Goal: Information Seeking & Learning: Learn about a topic

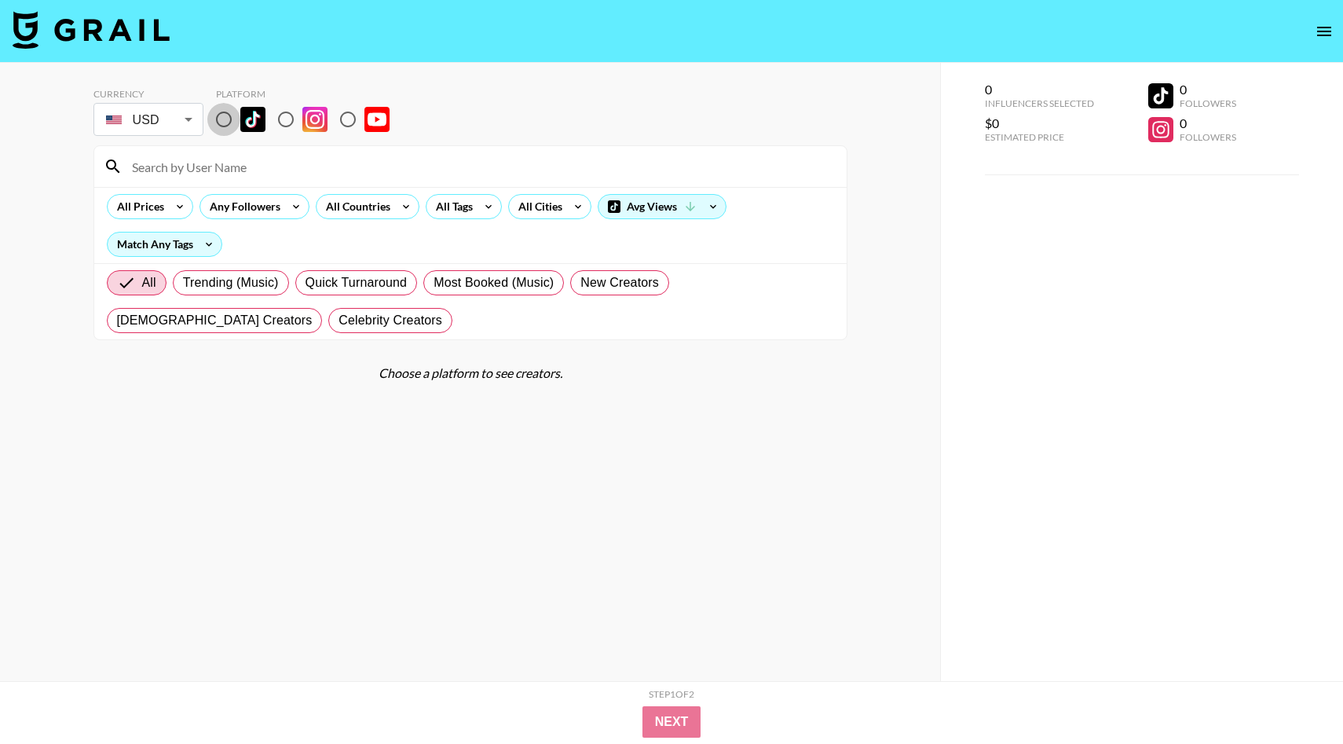
click at [227, 122] on input "radio" at bounding box center [223, 119] width 33 height 33
radio input "true"
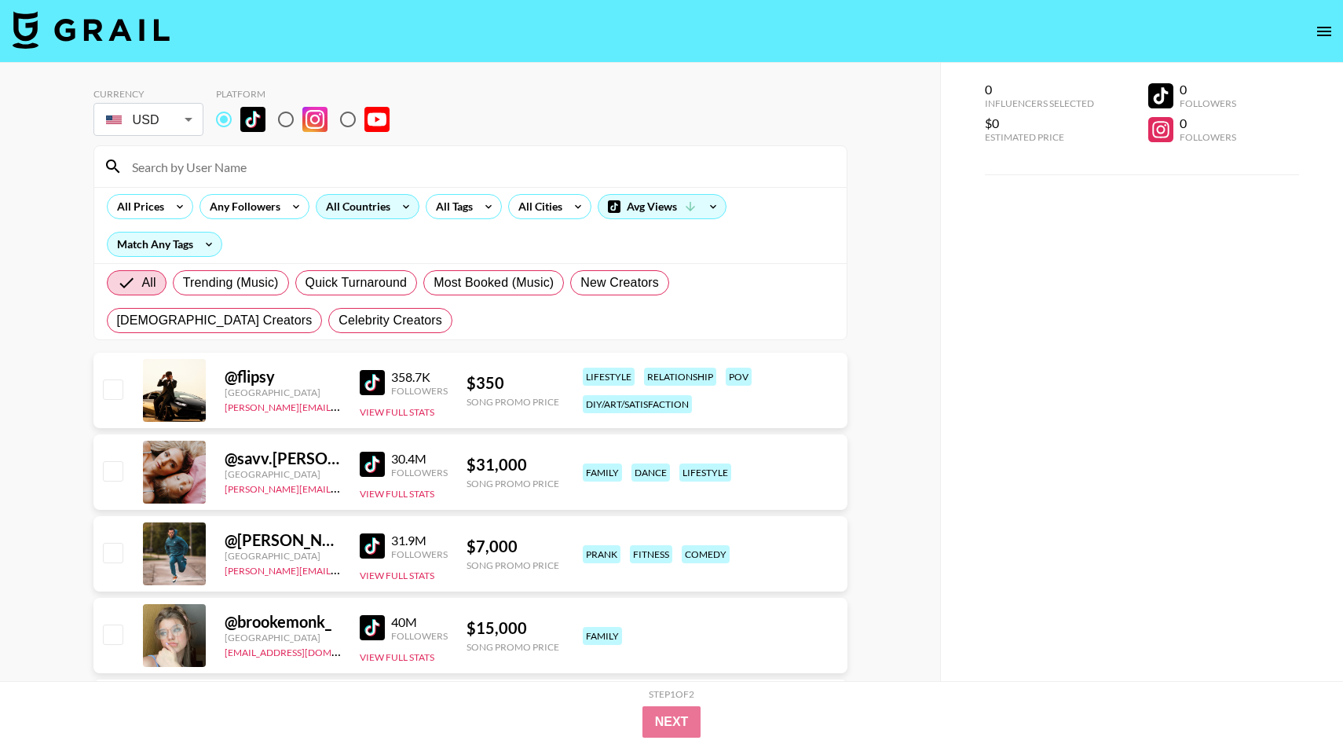
click at [393, 196] on div "All Countries" at bounding box center [368, 206] width 104 height 25
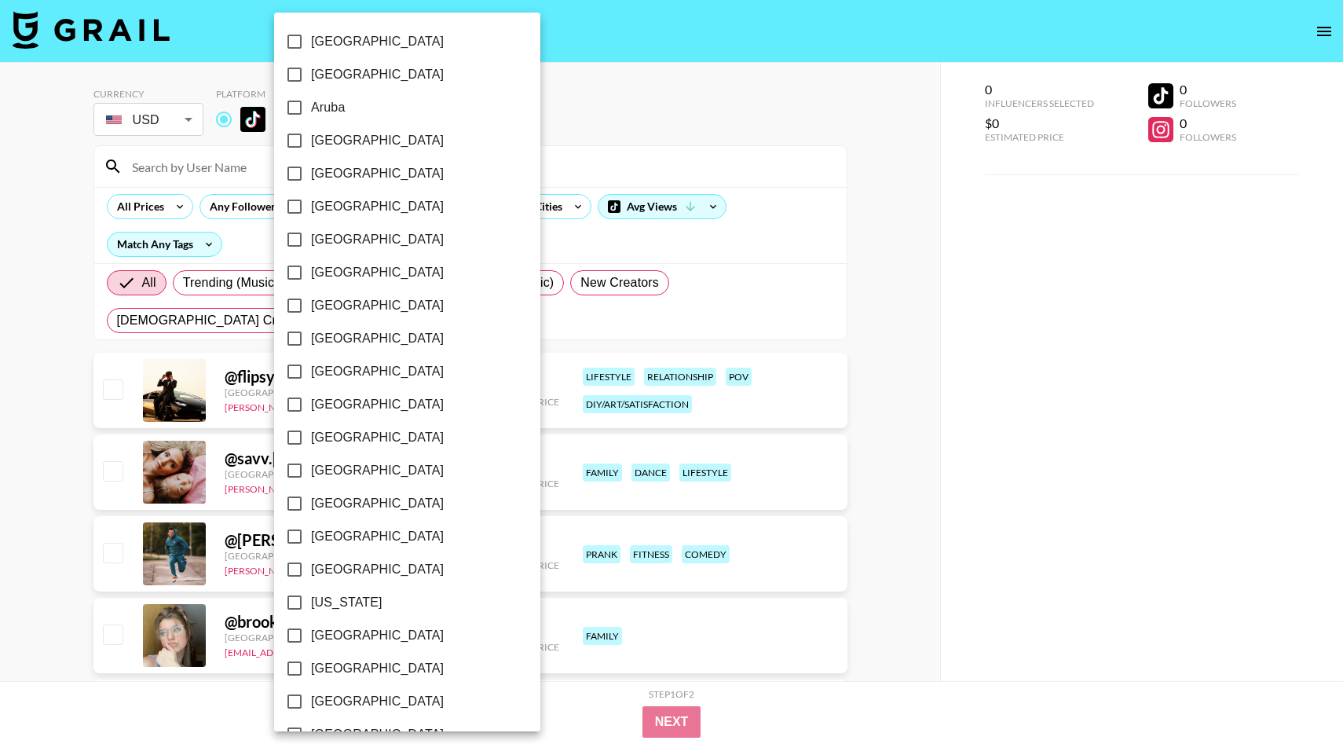
click at [337, 155] on label "[GEOGRAPHIC_DATA]" at bounding box center [396, 140] width 237 height 33
click at [311, 155] on input "[GEOGRAPHIC_DATA]" at bounding box center [294, 140] width 33 height 33
checkbox input "true"
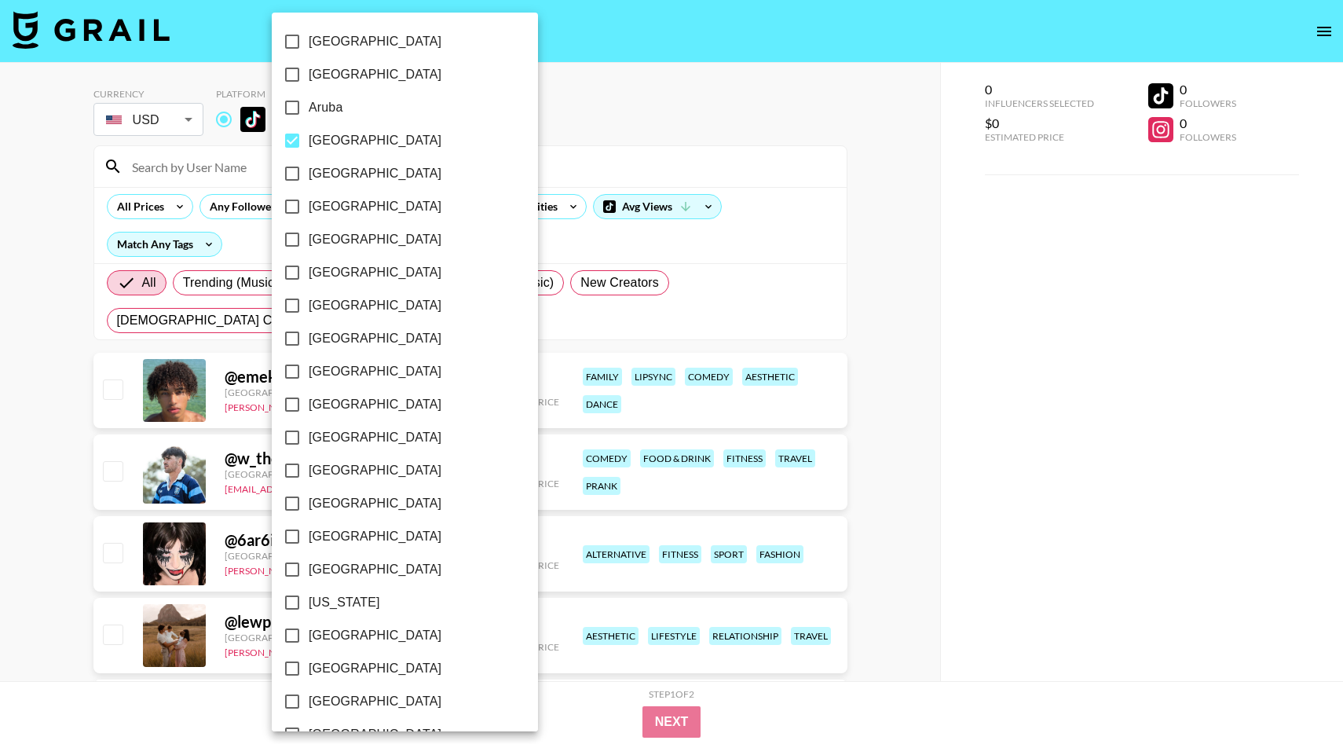
click at [508, 157] on div at bounding box center [671, 372] width 1343 height 744
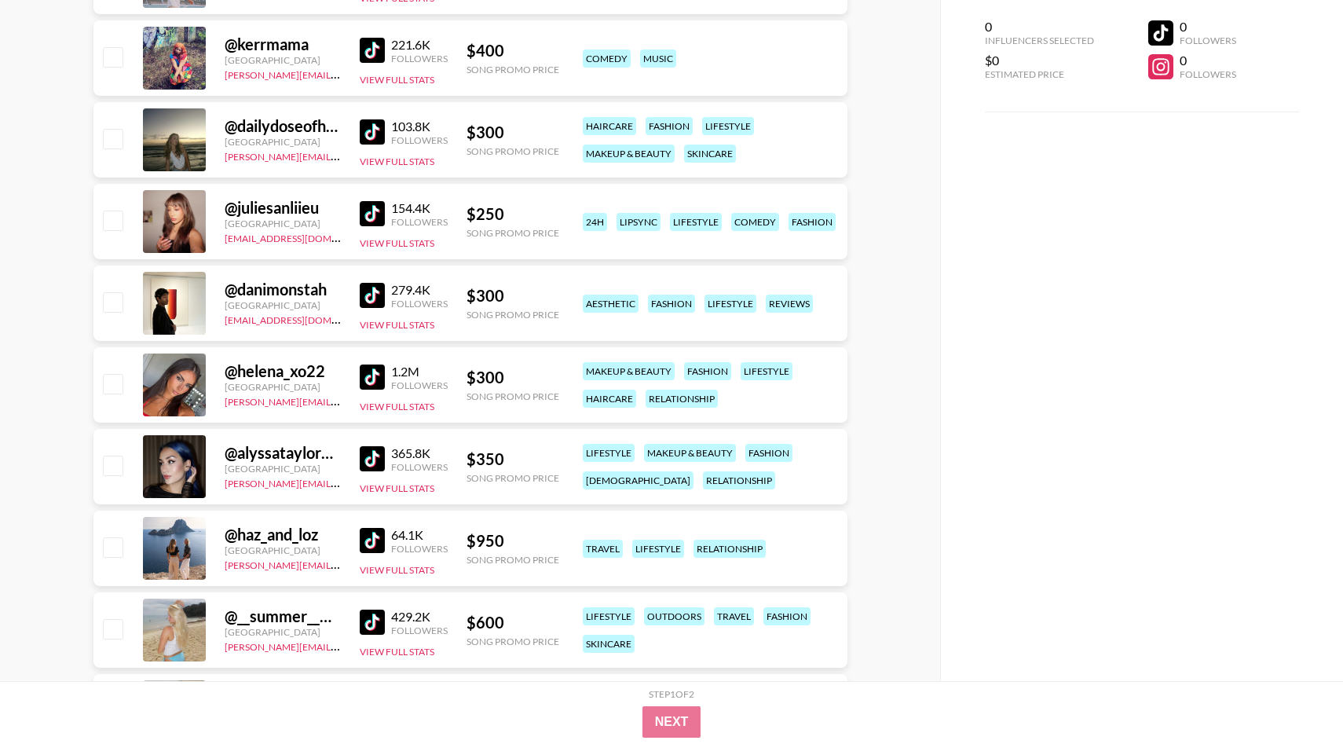
scroll to position [4446, 0]
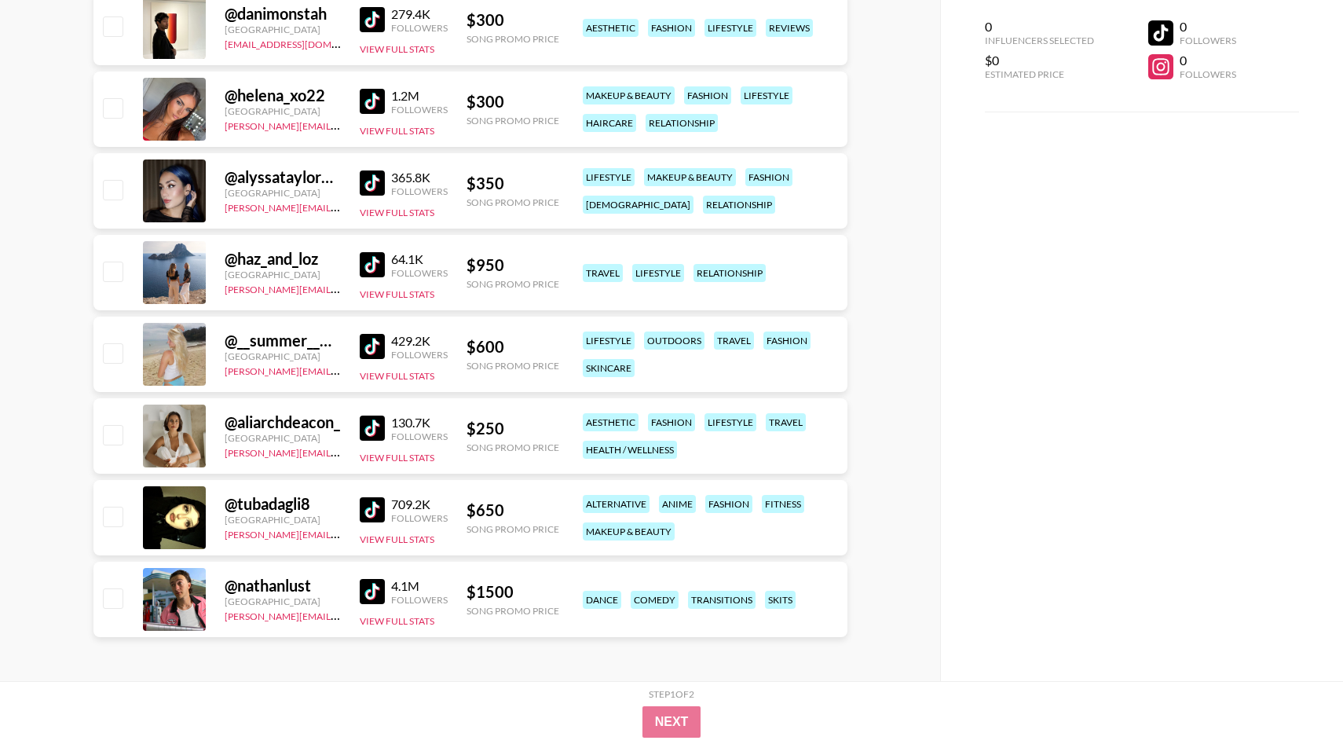
click at [382, 591] on img at bounding box center [372, 591] width 25 height 25
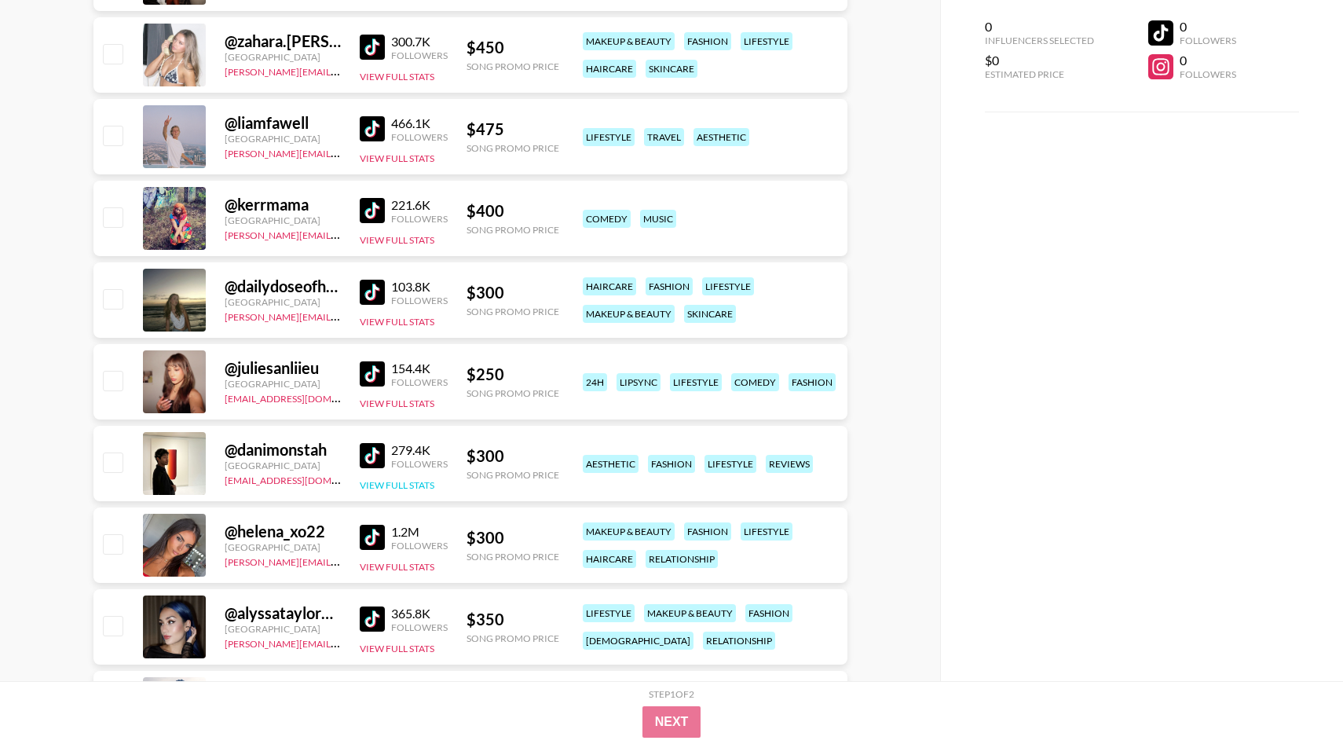
scroll to position [4005, 0]
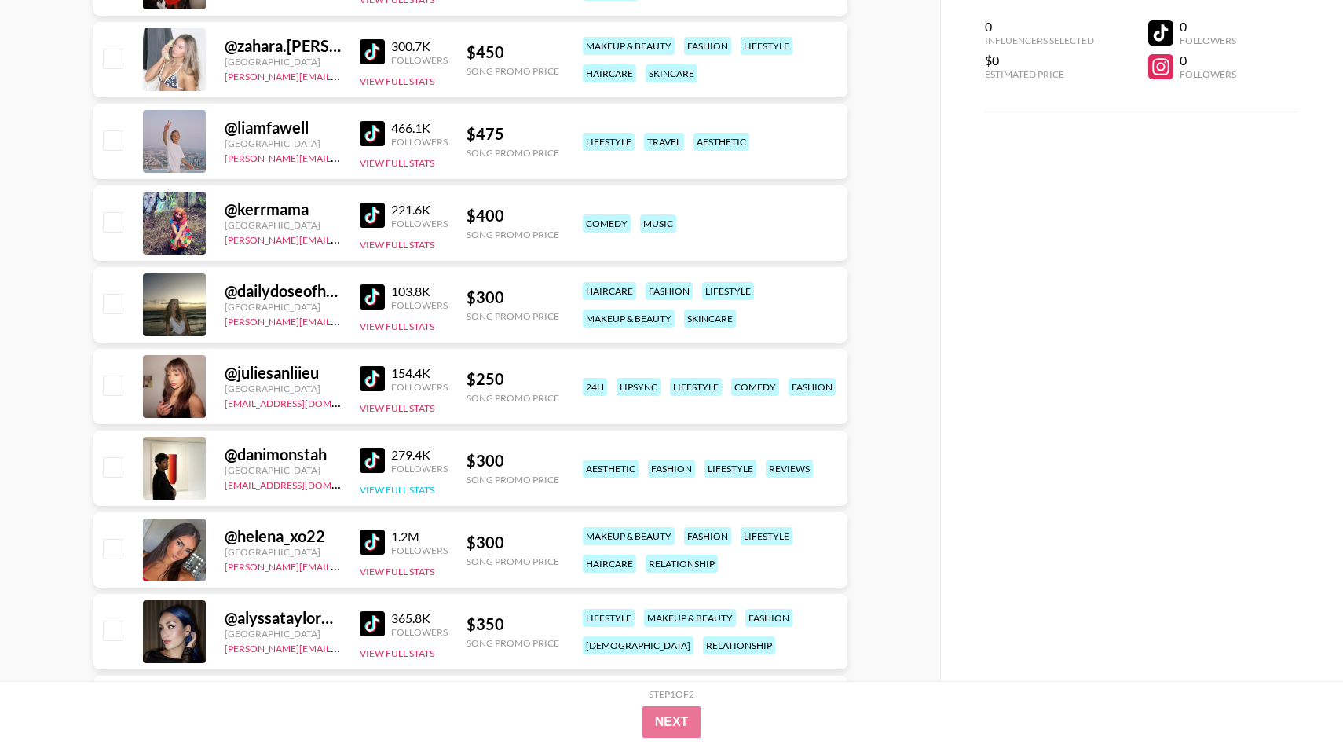
click at [426, 397] on div "154.4K Followers View Full Stats" at bounding box center [404, 387] width 88 height 56
click at [378, 383] on img at bounding box center [372, 378] width 25 height 25
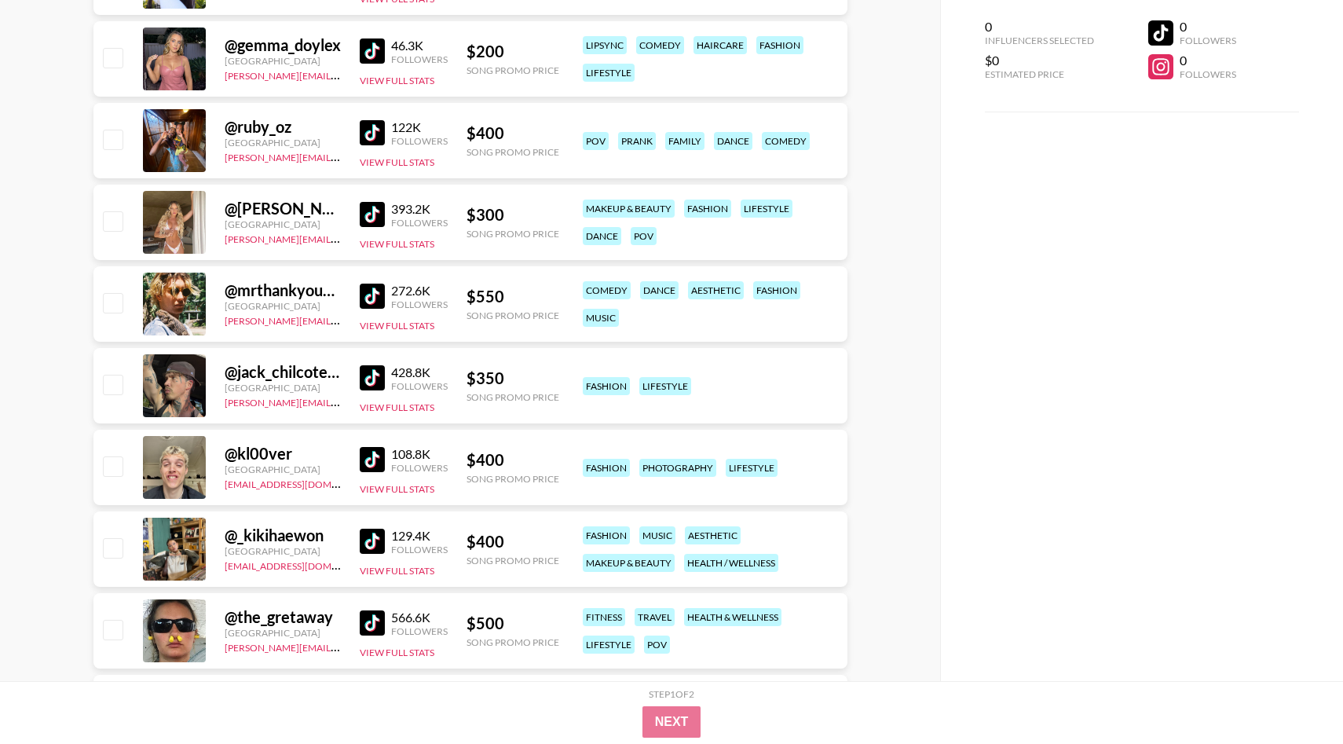
scroll to position [3272, 0]
click at [378, 210] on img at bounding box center [372, 213] width 25 height 25
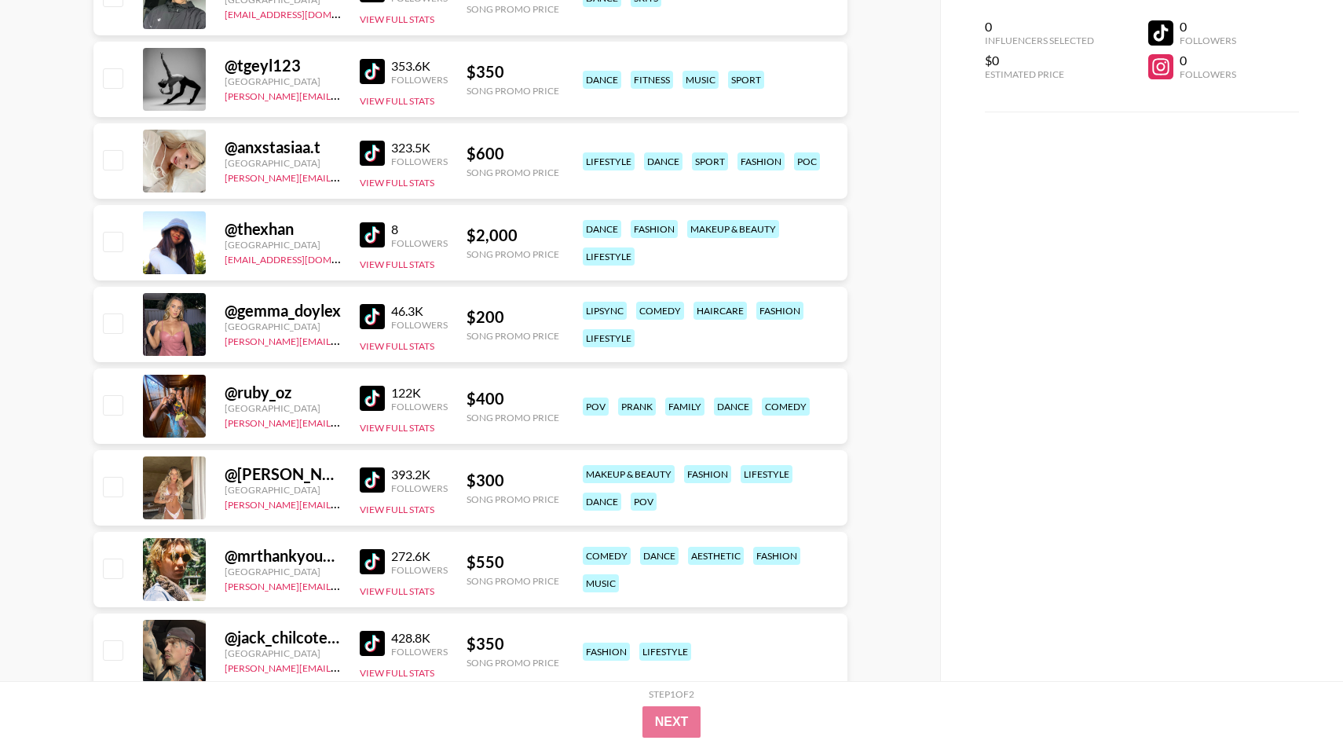
scroll to position [3007, 0]
click at [375, 398] on img at bounding box center [372, 397] width 25 height 25
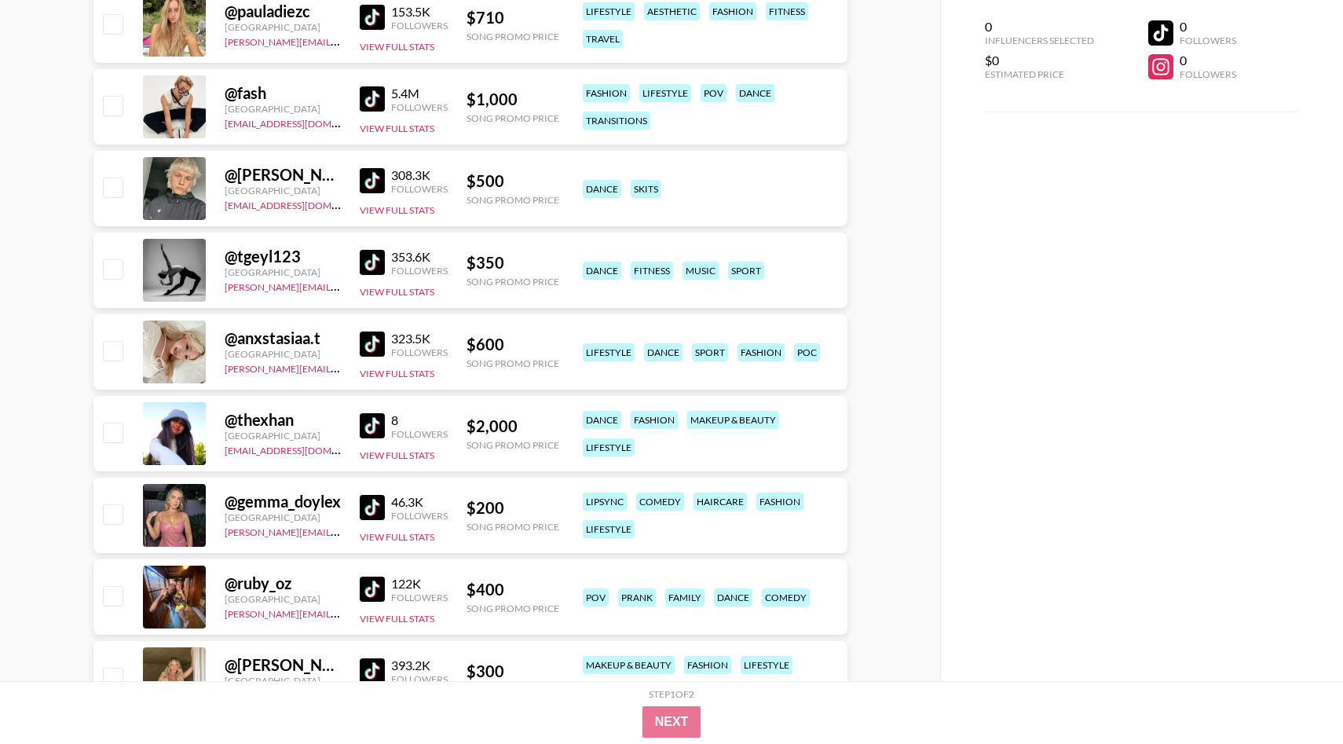
scroll to position [2813, 0]
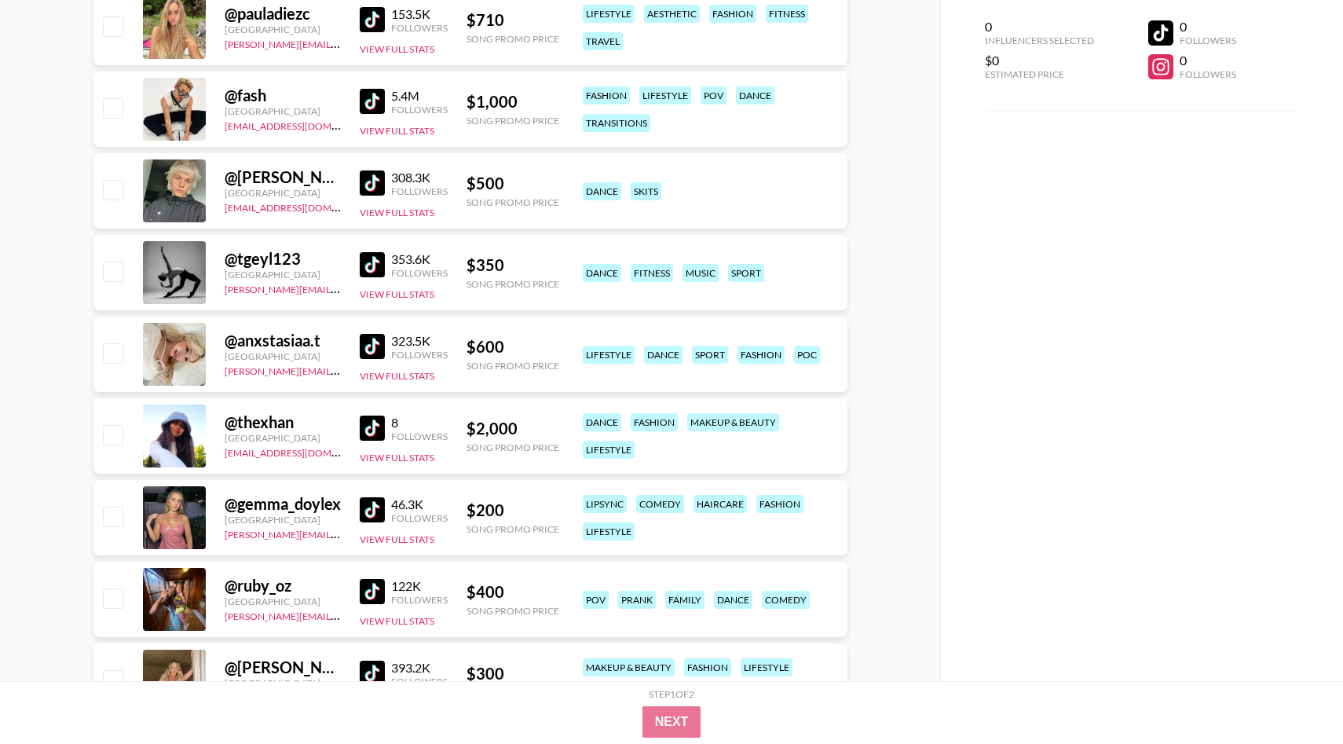
click at [384, 353] on link at bounding box center [375, 346] width 31 height 25
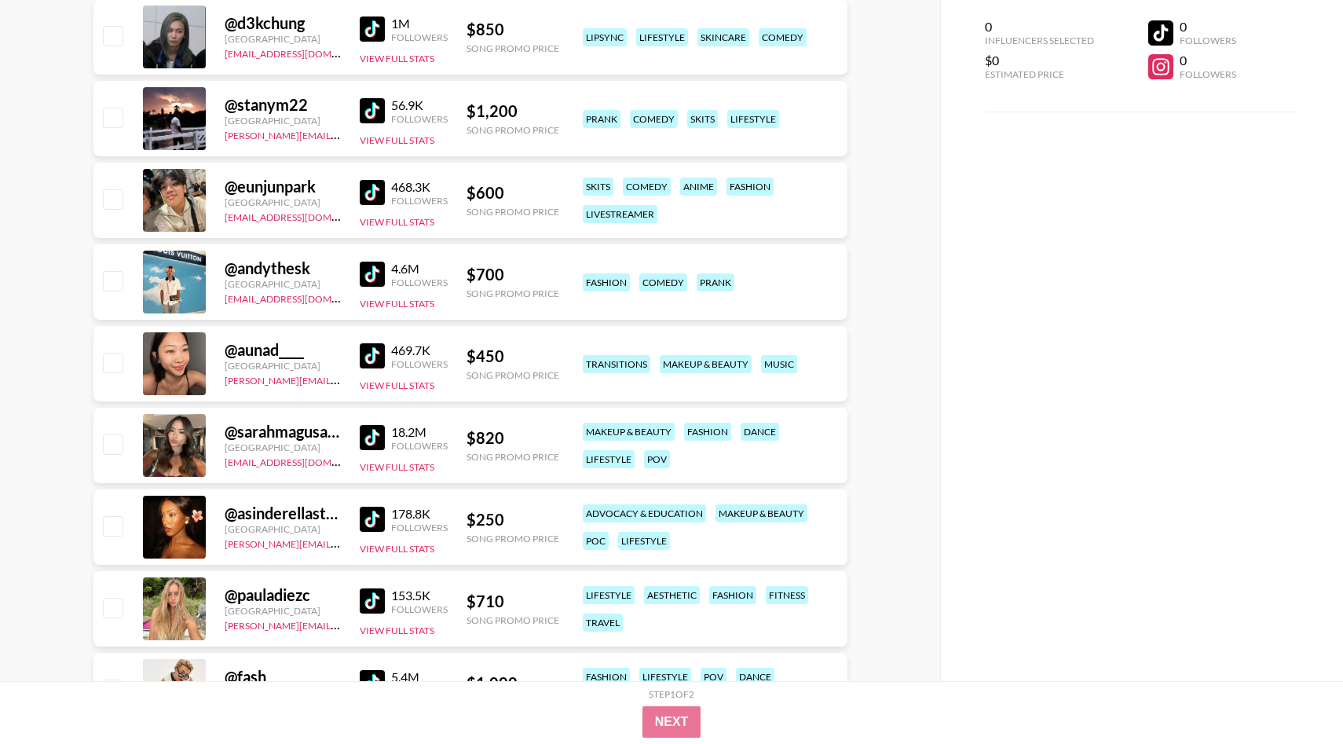
scroll to position [2231, 0]
click at [361, 278] on img at bounding box center [372, 274] width 25 height 25
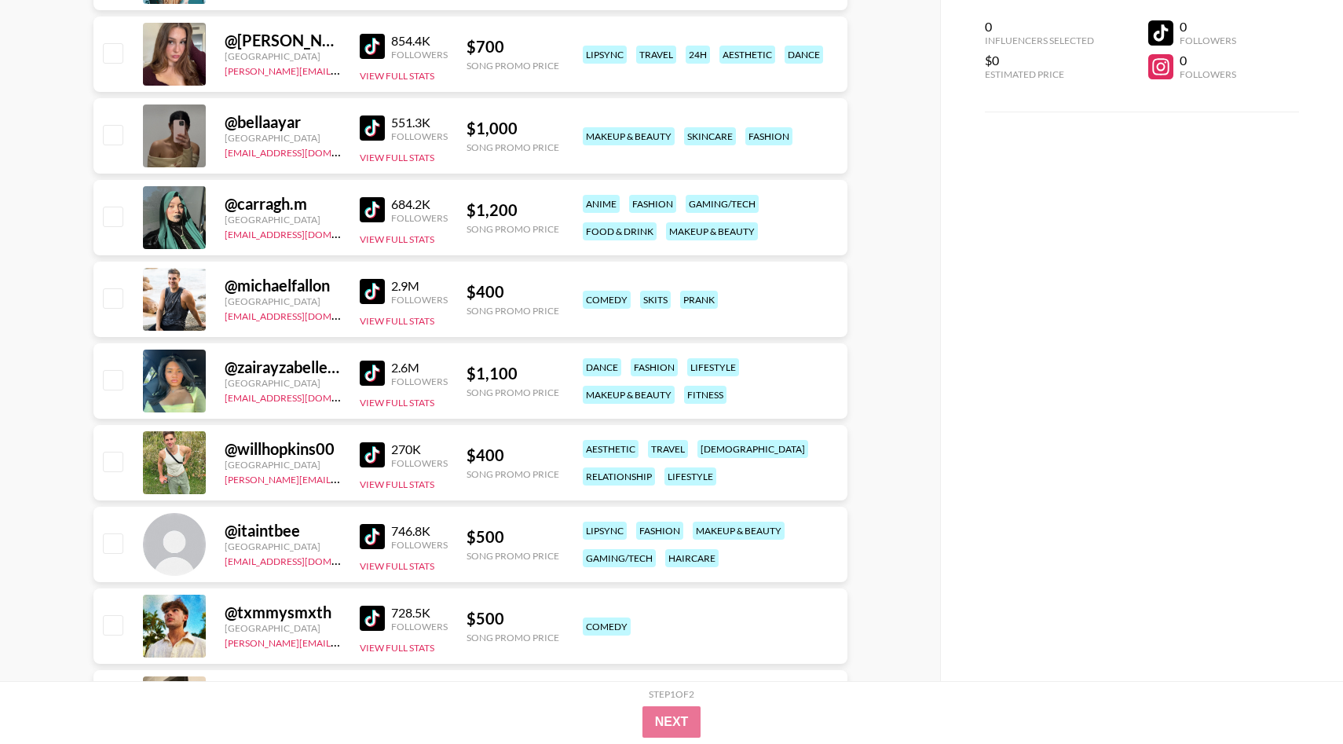
scroll to position [889, 0]
